Goal: Information Seeking & Learning: Learn about a topic

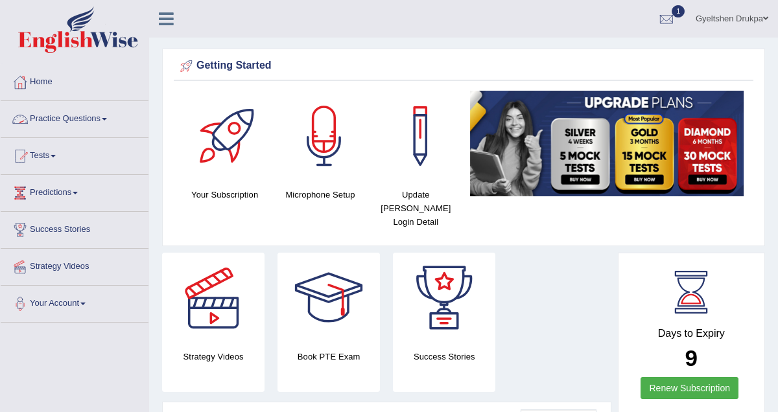
click at [107, 118] on span at bounding box center [104, 119] width 5 height 3
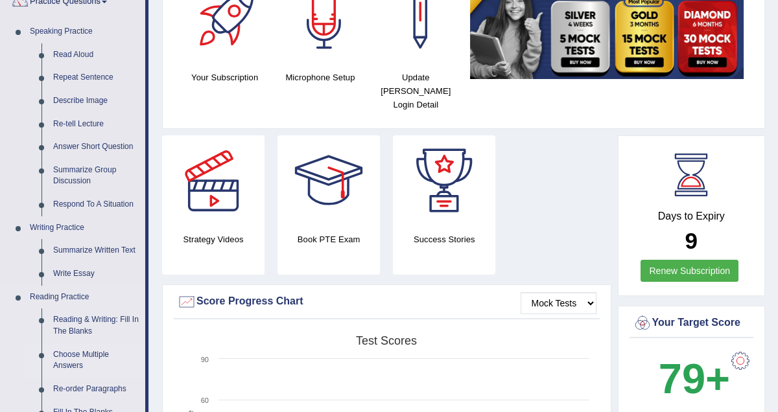
scroll to position [108, 0]
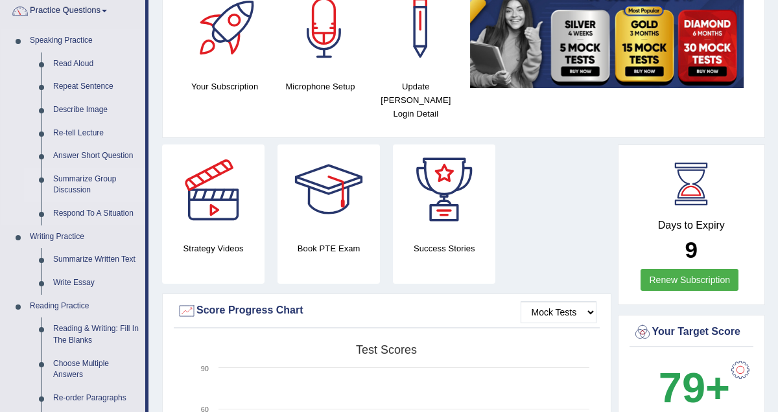
click at [86, 178] on link "Summarize Group Discussion" at bounding box center [96, 185] width 98 height 34
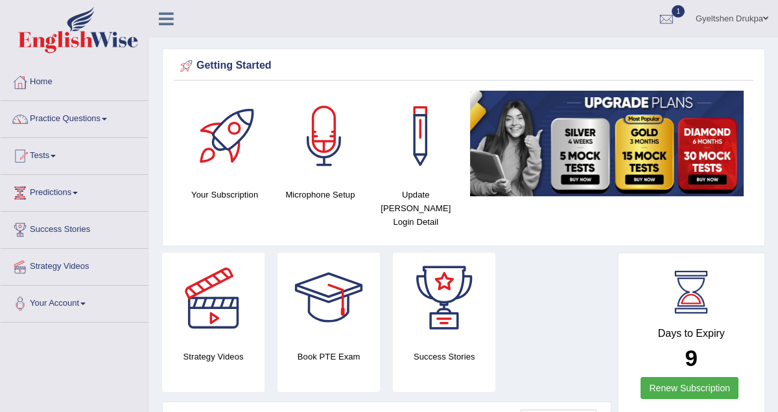
click at [387, 71] on div "Getting Started" at bounding box center [463, 65] width 573 height 19
click at [107, 118] on span at bounding box center [104, 119] width 5 height 3
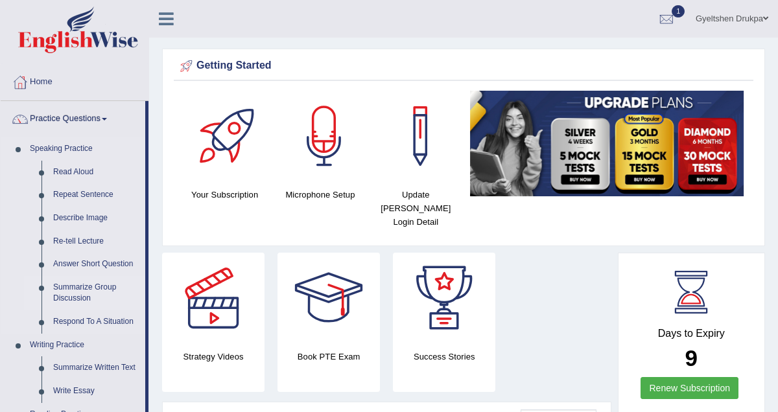
click at [82, 289] on link "Summarize Group Discussion" at bounding box center [96, 293] width 98 height 34
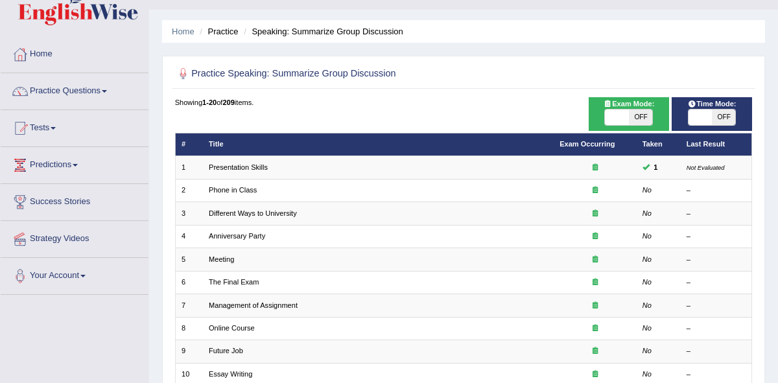
scroll to position [29, 0]
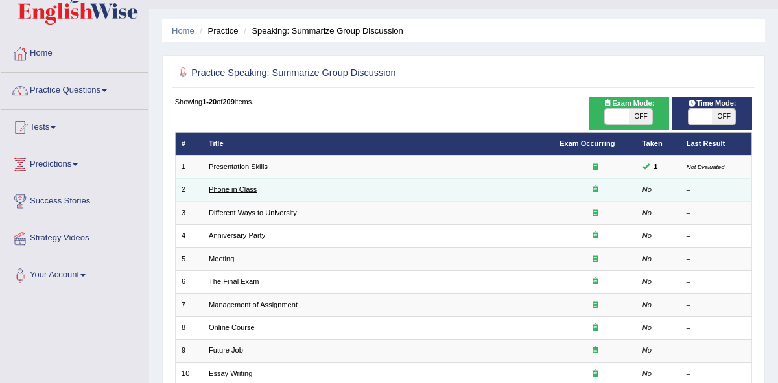
click at [241, 193] on link "Phone in Class" at bounding box center [233, 189] width 48 height 8
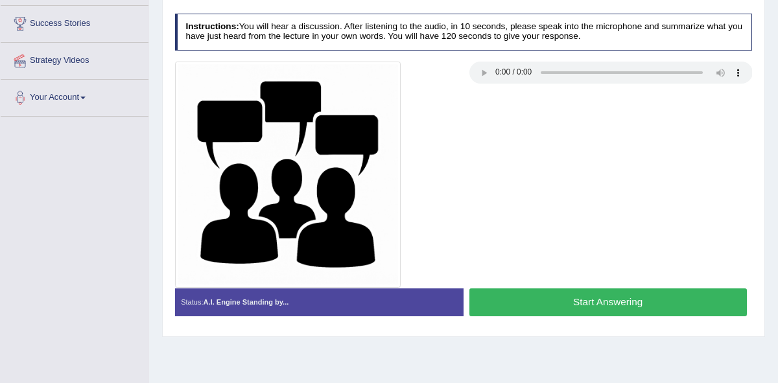
scroll to position [202, 0]
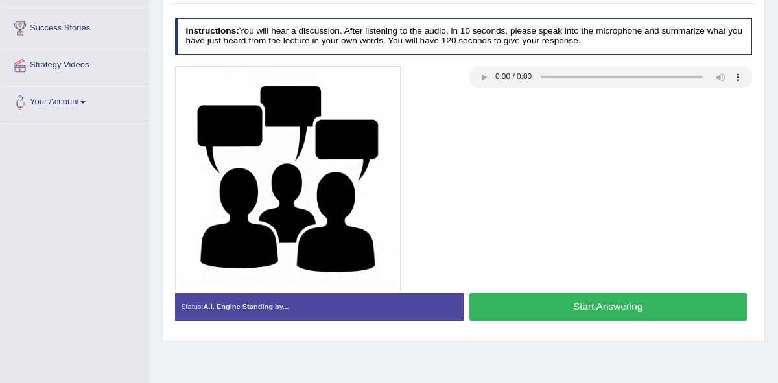
click at [537, 318] on button "Start Answering" at bounding box center [609, 307] width 278 height 28
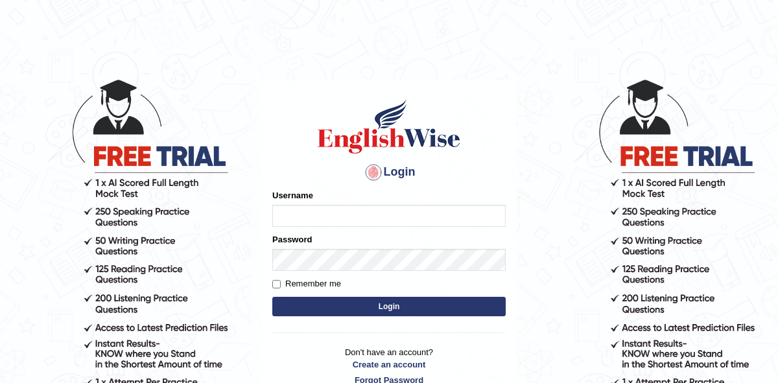
type input "gyeltshen_drukpa"
click at [278, 286] on input "Remember me" at bounding box center [276, 284] width 8 height 8
checkbox input "true"
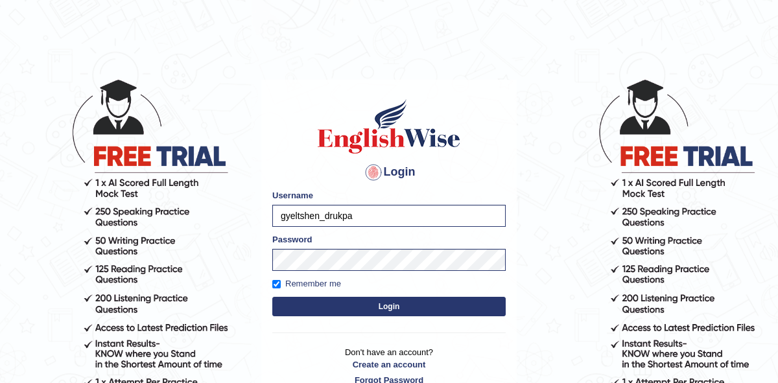
click at [342, 310] on button "Login" at bounding box center [388, 306] width 233 height 19
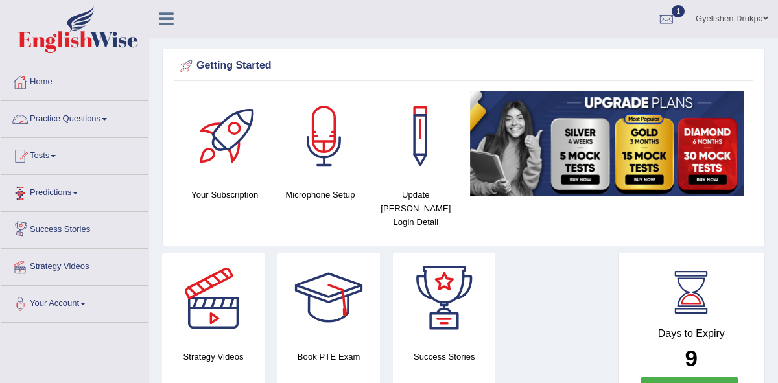
click at [107, 119] on span at bounding box center [104, 119] width 5 height 3
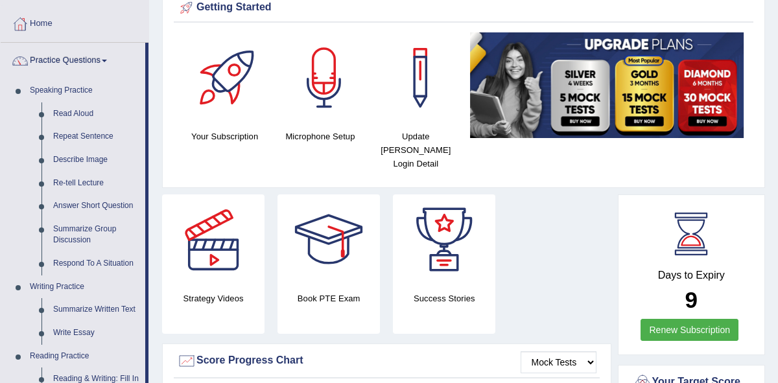
scroll to position [60, 0]
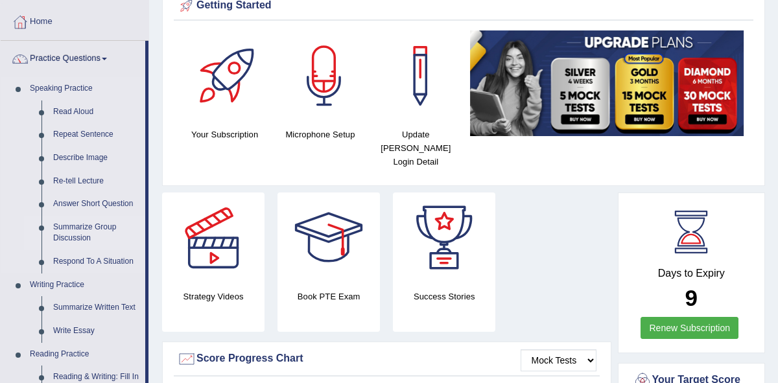
click at [86, 227] on link "Summarize Group Discussion" at bounding box center [96, 233] width 98 height 34
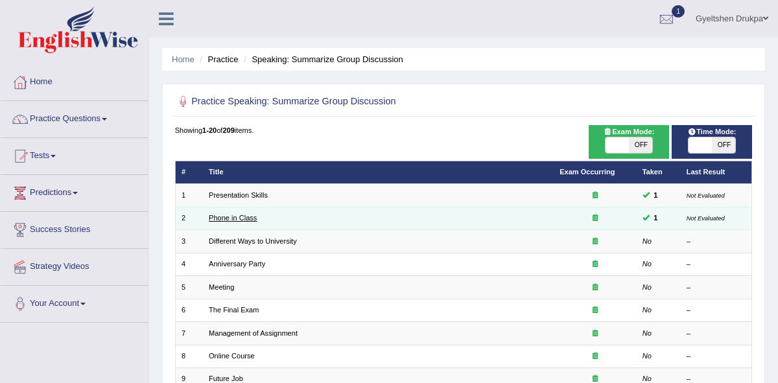
click at [235, 215] on link "Phone in Class" at bounding box center [233, 218] width 48 height 8
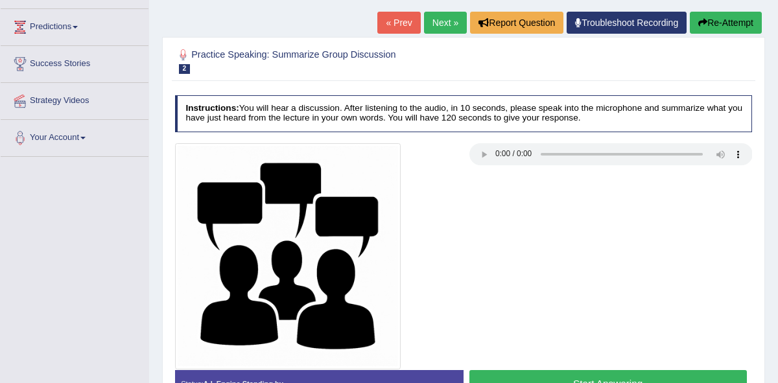
scroll to position [165, 0]
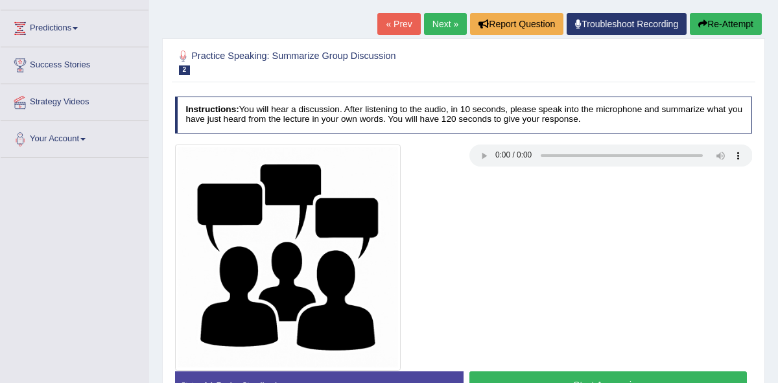
click at [525, 186] on div at bounding box center [463, 258] width 589 height 226
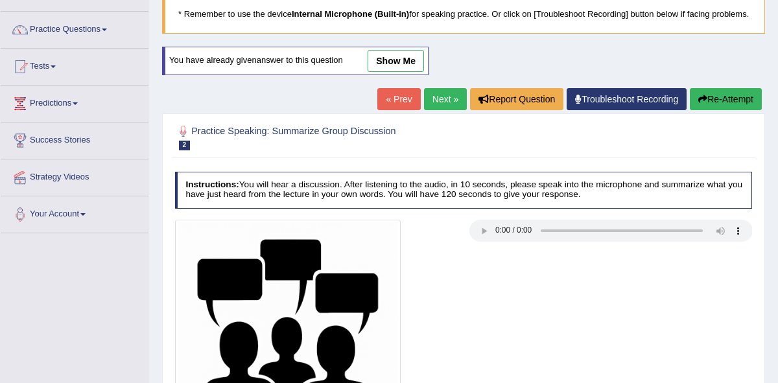
scroll to position [0, 0]
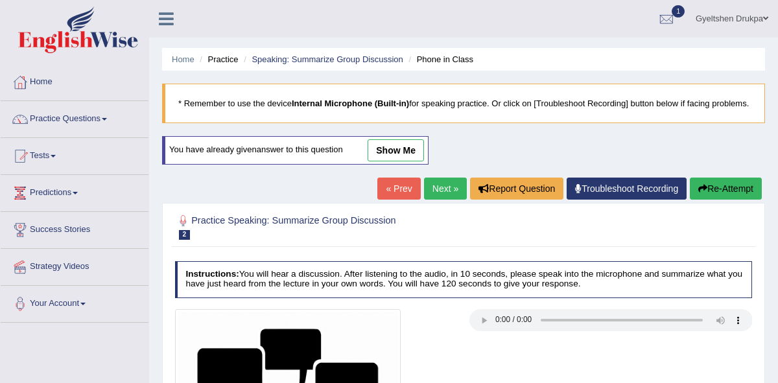
click at [388, 157] on link "show me" at bounding box center [396, 150] width 56 height 22
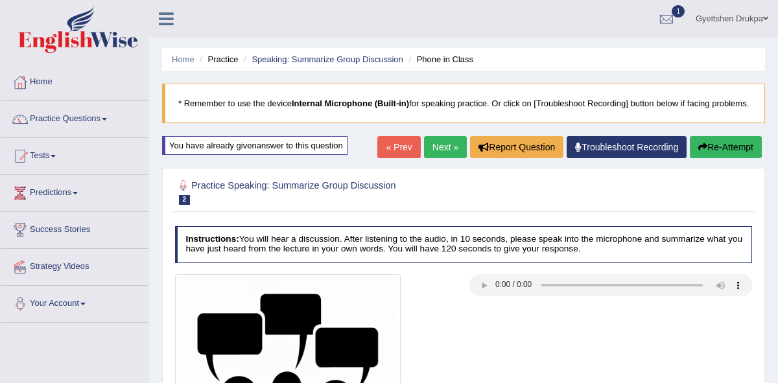
click at [57, 118] on link "Practice Questions" at bounding box center [75, 117] width 148 height 32
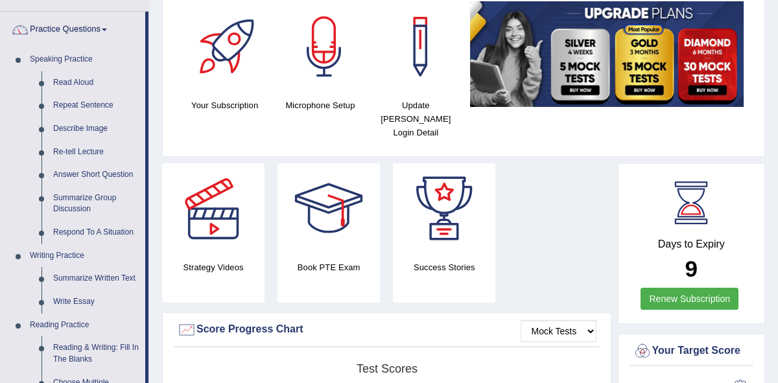
scroll to position [93, 0]
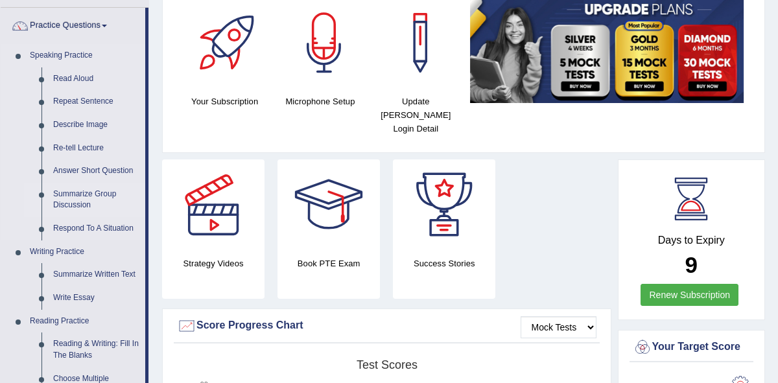
click at [88, 194] on link "Summarize Group Discussion" at bounding box center [96, 200] width 98 height 34
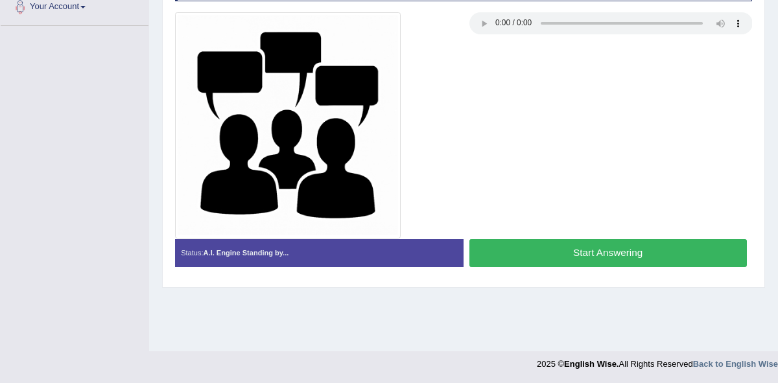
click at [597, 261] on button "Start Answering" at bounding box center [609, 253] width 278 height 28
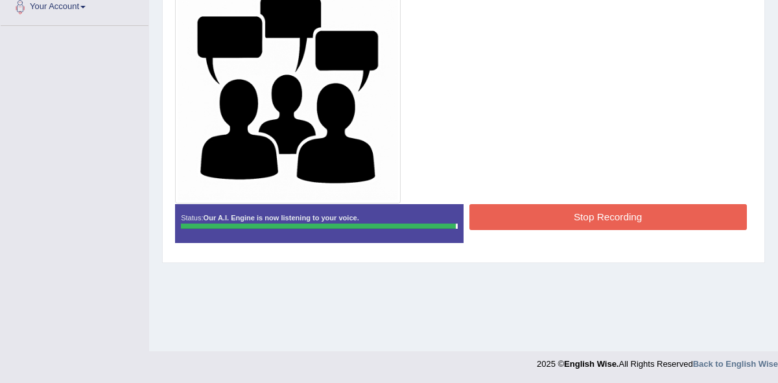
click at [597, 224] on button "Stop Recording" at bounding box center [609, 216] width 278 height 25
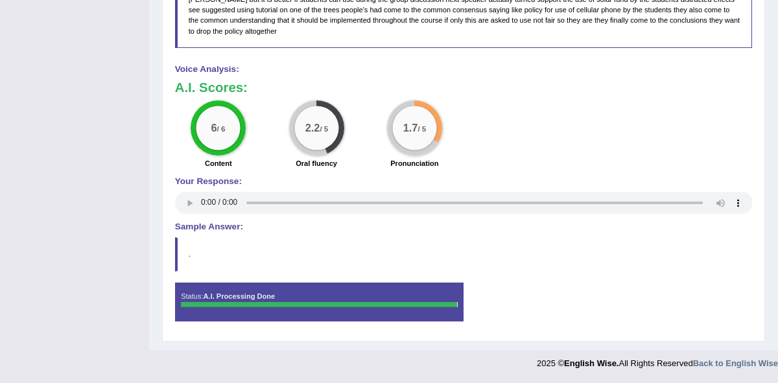
scroll to position [807, 0]
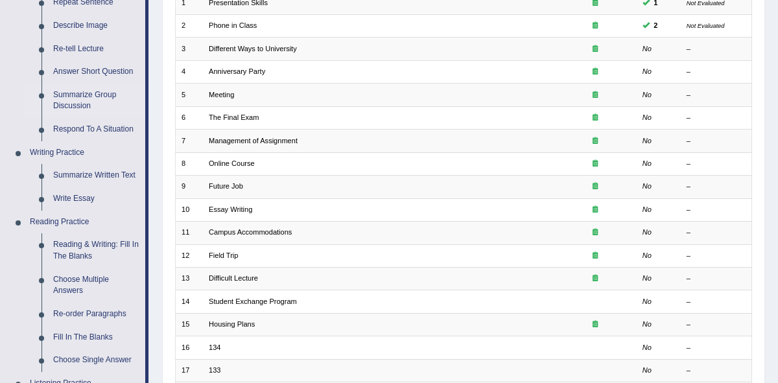
scroll to position [191, 0]
click at [111, 130] on link "Respond To A Situation" at bounding box center [96, 130] width 98 height 23
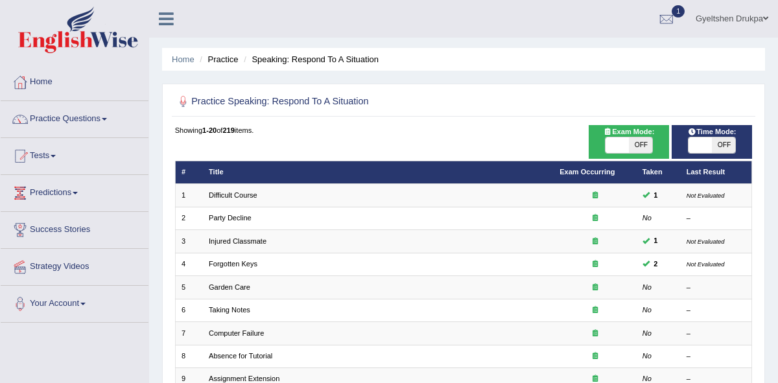
click at [221, 217] on link "Party Decline" at bounding box center [230, 218] width 43 height 8
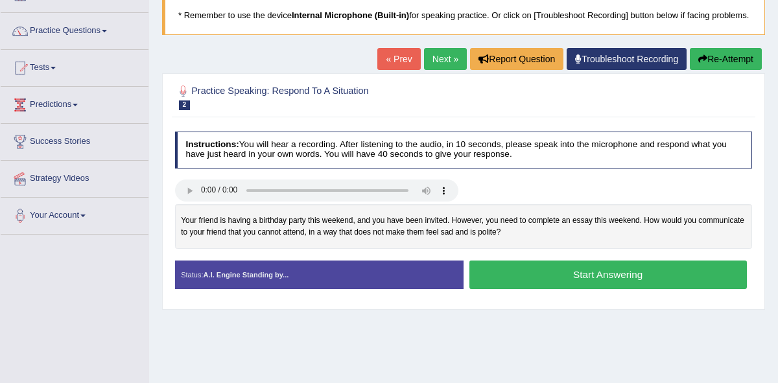
click at [571, 287] on button "Start Answering" at bounding box center [609, 275] width 278 height 28
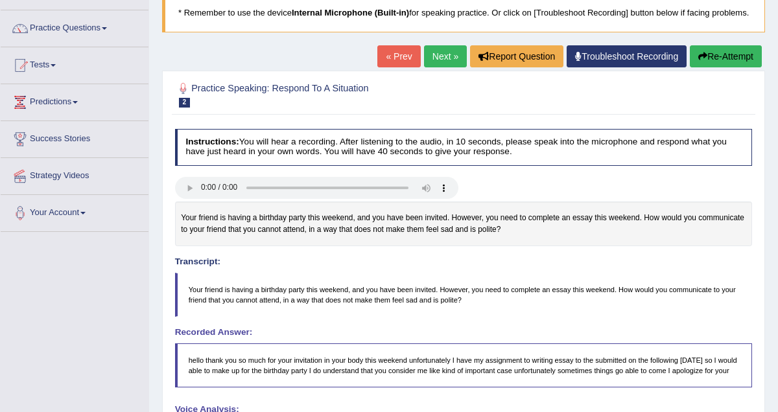
scroll to position [90, 0]
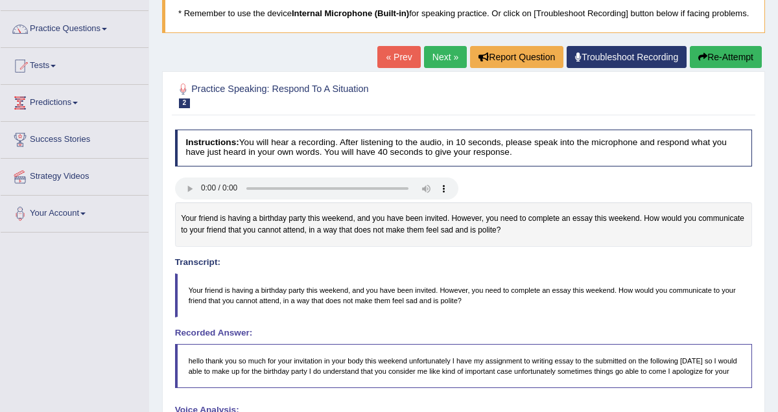
click at [702, 62] on icon "button" at bounding box center [702, 57] width 9 height 9
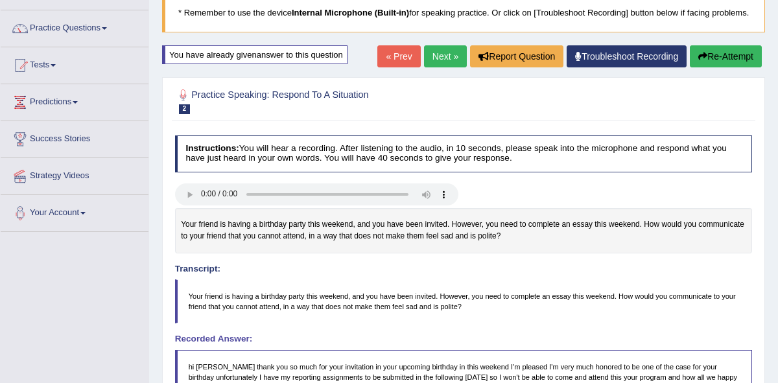
scroll to position [91, 0]
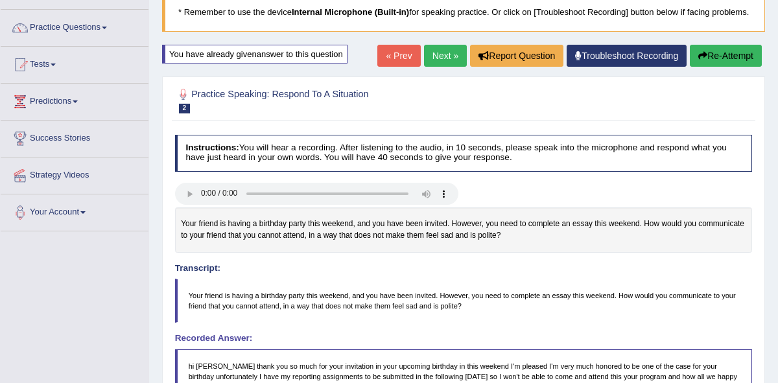
click at [713, 67] on button "Re-Attempt" at bounding box center [726, 56] width 72 height 22
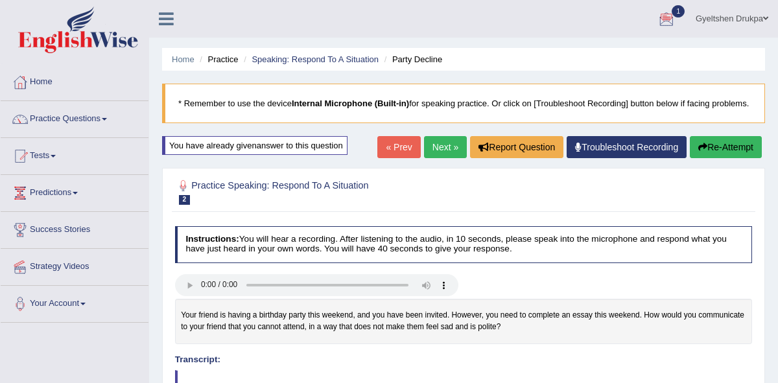
click at [704, 158] on button "Re-Attempt" at bounding box center [726, 147] width 72 height 22
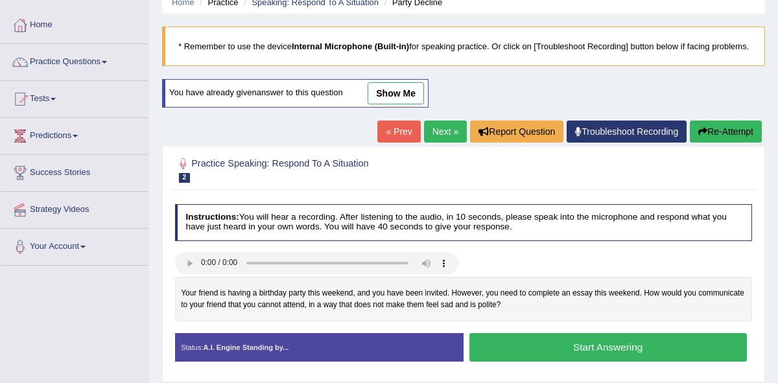
scroll to position [57, 0]
click at [616, 350] on button "Start Answering" at bounding box center [609, 347] width 278 height 28
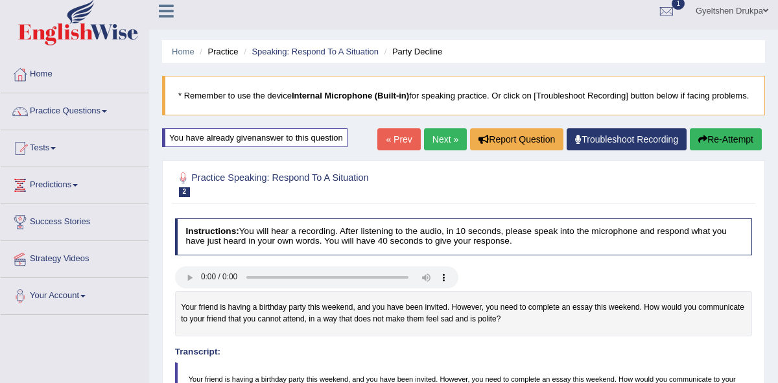
scroll to position [0, 0]
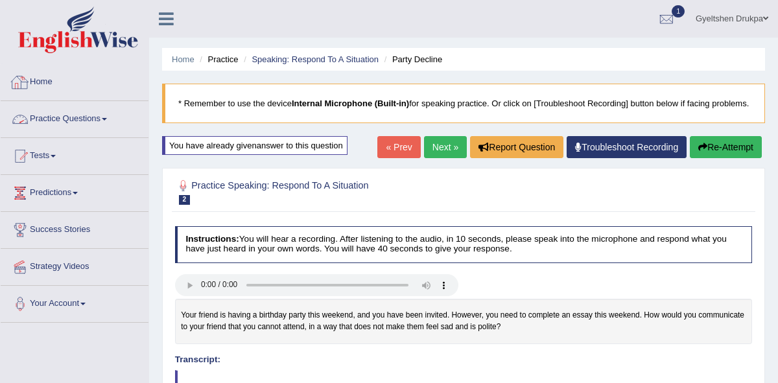
click at [107, 118] on span at bounding box center [104, 119] width 5 height 3
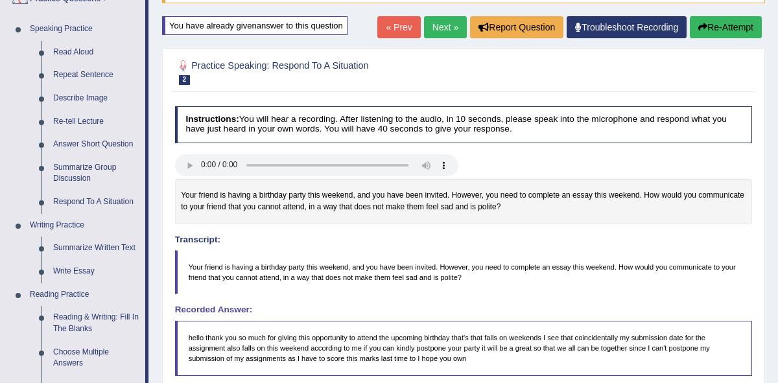
scroll to position [115, 0]
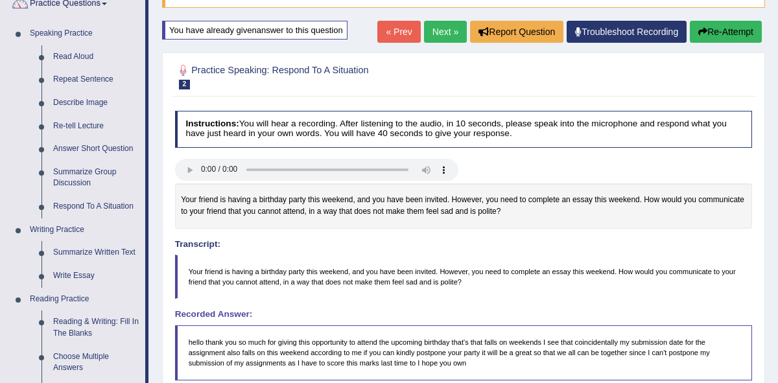
click at [451, 89] on h2 "Practice Speaking: Respond To A Situation 2 Party Decline" at bounding box center [354, 75] width 358 height 27
click at [684, 93] on div at bounding box center [464, 77] width 578 height 34
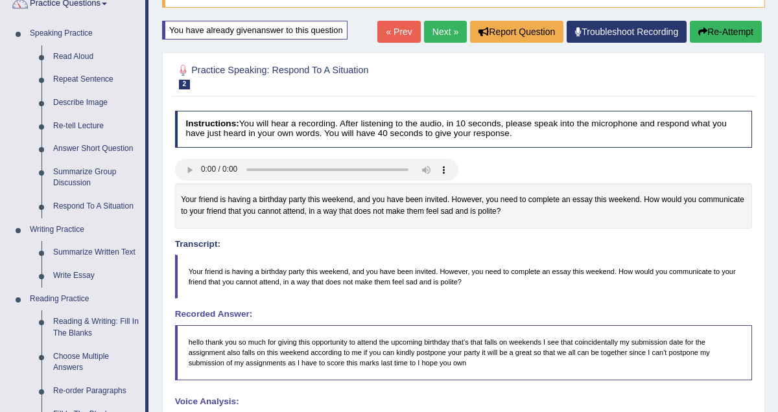
click at [564, 122] on div "Instructions: You will hear a recording. After listening to the audio, in 10 se…" at bounding box center [463, 386] width 583 height 563
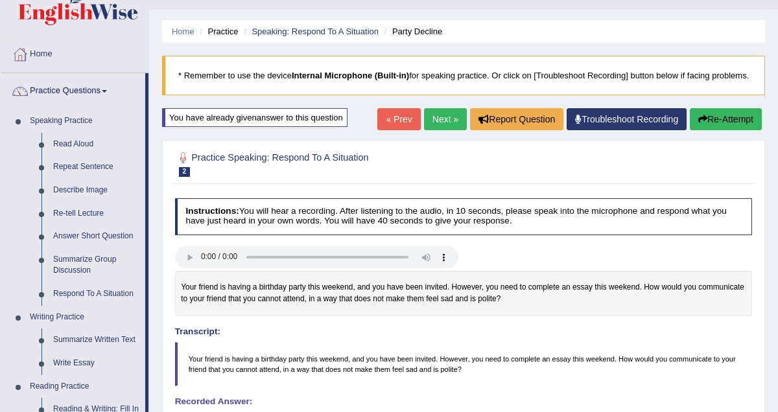
scroll to position [0, 0]
